Goal: Navigation & Orientation: Find specific page/section

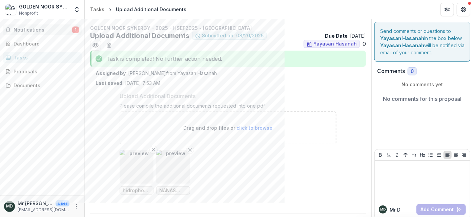
click at [28, 32] on span "Notifications" at bounding box center [43, 30] width 59 height 6
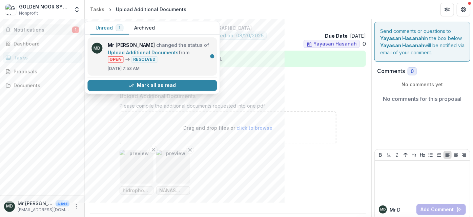
click at [170, 50] on link "Upload Additional Documents" at bounding box center [143, 53] width 71 height 6
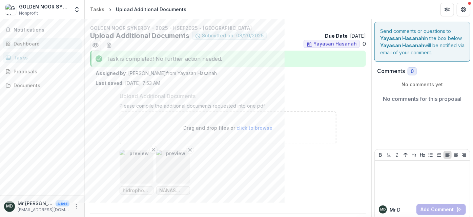
click at [35, 39] on link "Dashboard" at bounding box center [42, 43] width 79 height 11
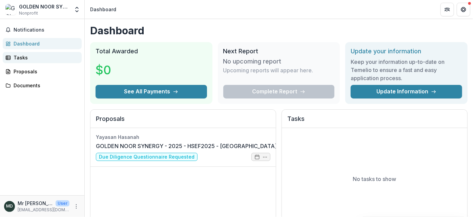
click at [23, 59] on div "Tasks" at bounding box center [45, 57] width 63 height 7
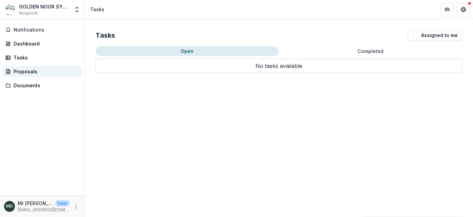
click at [22, 68] on div "Proposals" at bounding box center [45, 71] width 63 height 7
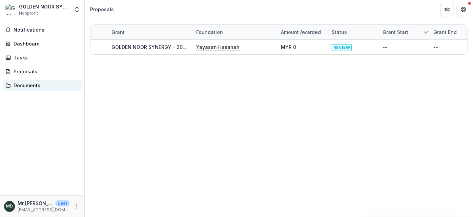
click at [23, 83] on div "Documents" at bounding box center [45, 85] width 63 height 7
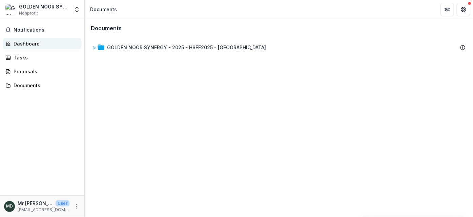
click at [25, 39] on link "Dashboard" at bounding box center [42, 43] width 79 height 11
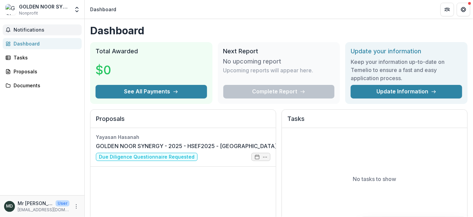
click at [31, 31] on span "Notifications" at bounding box center [46, 30] width 65 height 6
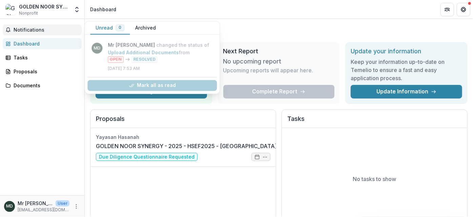
click at [31, 31] on span "Notifications" at bounding box center [46, 30] width 65 height 6
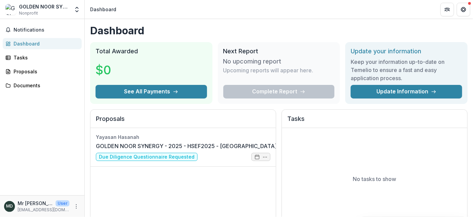
click at [25, 46] on div "Dashboard" at bounding box center [45, 43] width 63 height 7
click at [24, 55] on div "Tasks" at bounding box center [45, 57] width 63 height 7
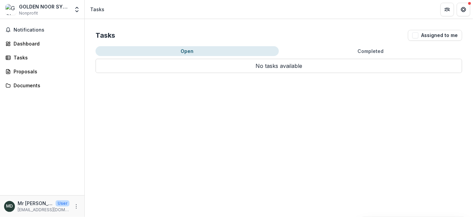
click at [340, 143] on div "Tasks Assigned to me Open Completed No tasks available Task Name Type of Task S…" at bounding box center [279, 118] width 389 height 198
click at [37, 42] on div "Dashboard" at bounding box center [45, 43] width 63 height 7
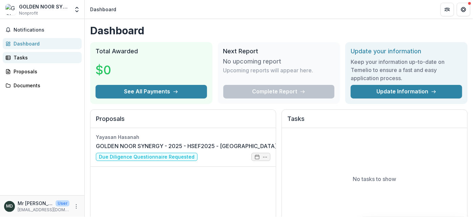
click at [32, 56] on div "Tasks" at bounding box center [45, 57] width 63 height 7
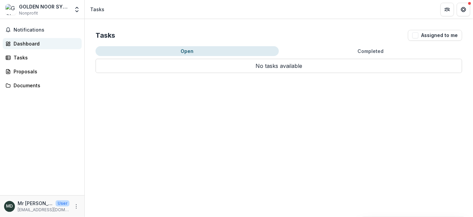
click at [35, 45] on div "Dashboard" at bounding box center [45, 43] width 63 height 7
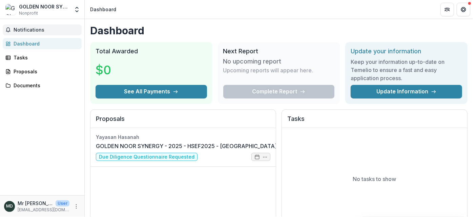
click at [43, 27] on span "Notifications" at bounding box center [46, 30] width 65 height 6
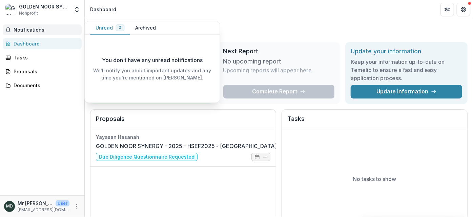
click at [43, 26] on button "Notifications" at bounding box center [42, 29] width 79 height 11
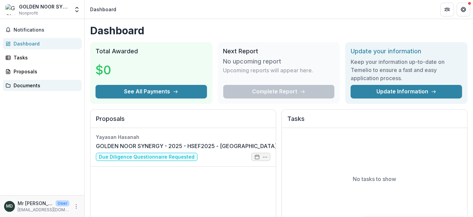
click at [27, 87] on div "Documents" at bounding box center [45, 85] width 63 height 7
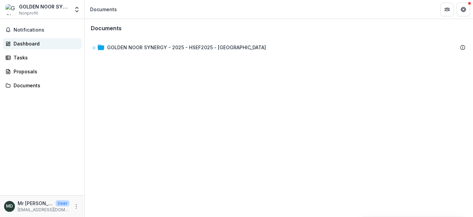
click at [34, 42] on div "Dashboard" at bounding box center [45, 43] width 63 height 7
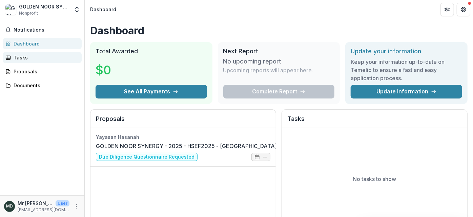
click at [28, 59] on div "Tasks" at bounding box center [45, 57] width 63 height 7
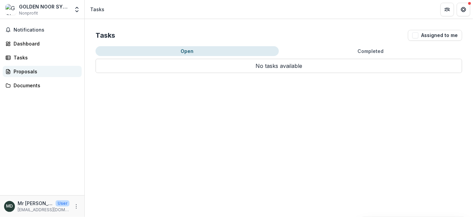
click at [25, 69] on div "Proposals" at bounding box center [45, 71] width 63 height 7
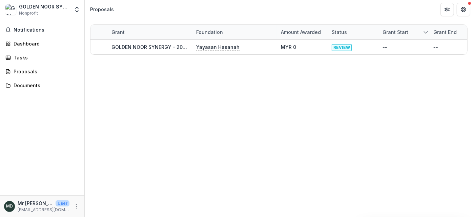
click at [30, 78] on div "Notifications Dashboard Tasks Proposals Documents" at bounding box center [42, 107] width 84 height 176
click at [44, 7] on div "GOLDEN NOOR SYNERGY" at bounding box center [44, 6] width 51 height 7
click at [23, 206] on p "Mr [PERSON_NAME]" at bounding box center [35, 202] width 35 height 7
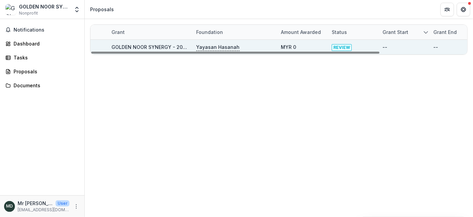
click at [344, 45] on span "REVIEW" at bounding box center [342, 47] width 20 height 7
